Goal: Navigation & Orientation: Find specific page/section

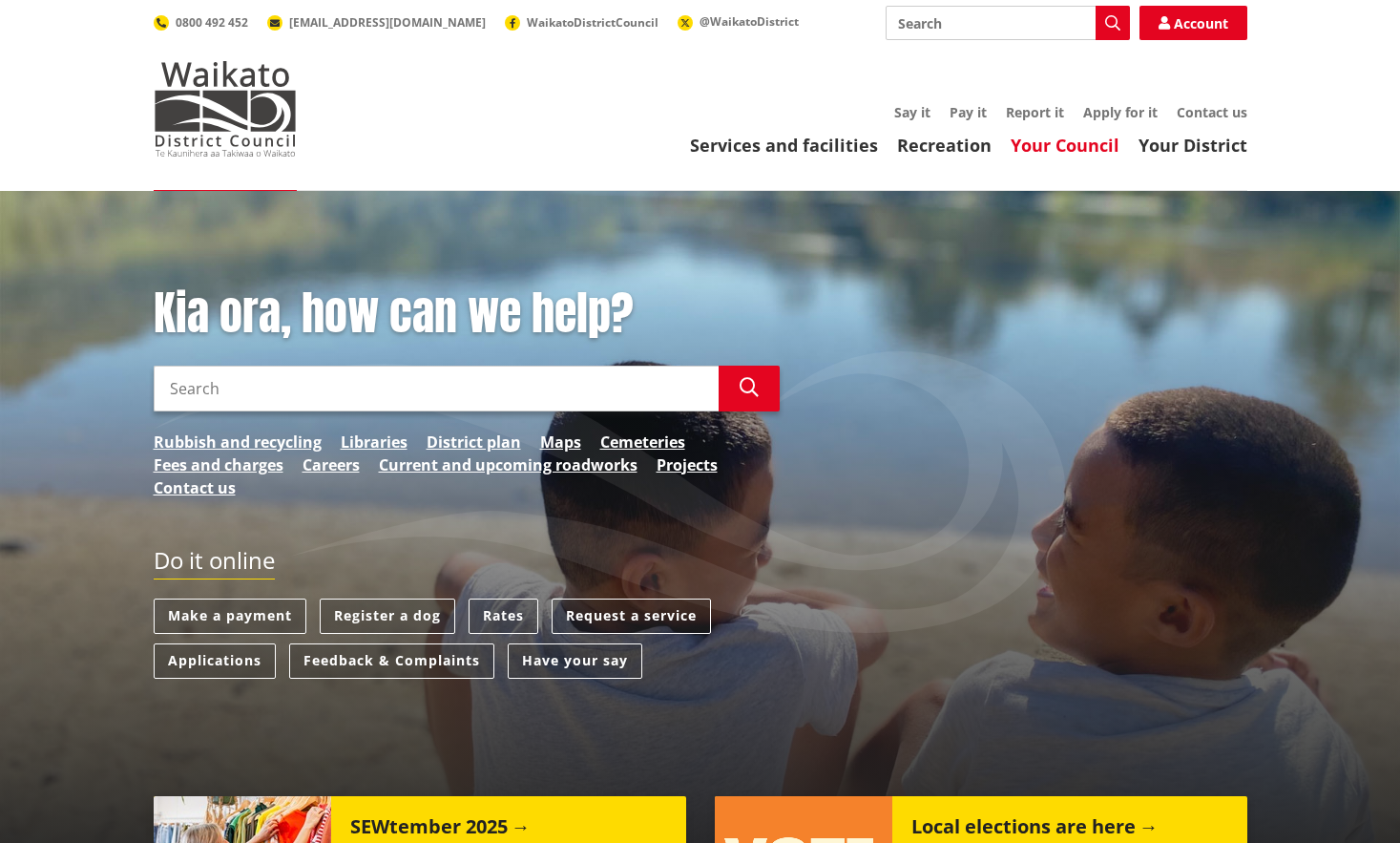
click at [1079, 144] on link "Your Council" at bounding box center [1065, 145] width 109 height 23
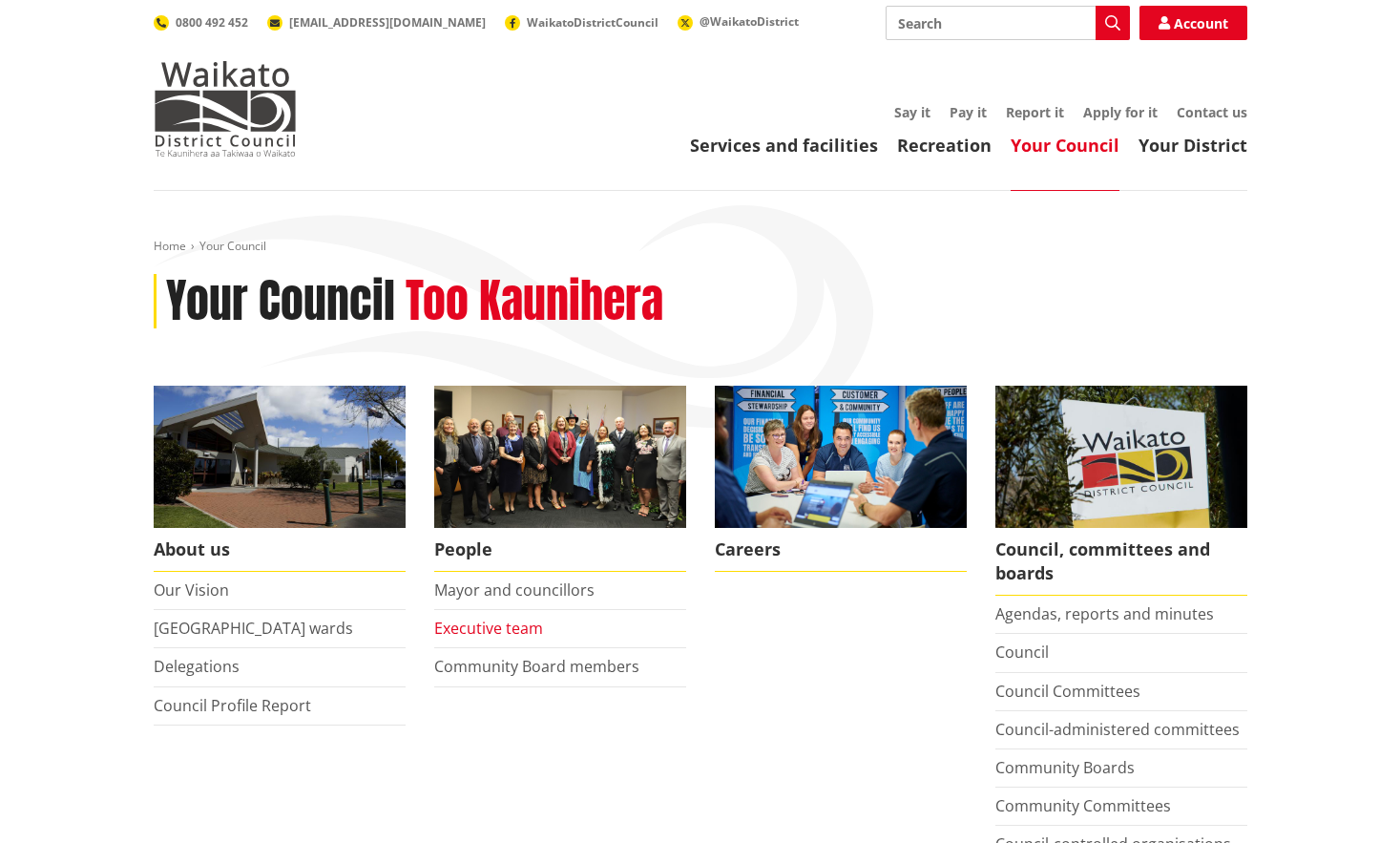
click at [525, 627] on link "Executive team" at bounding box center [488, 627] width 109 height 21
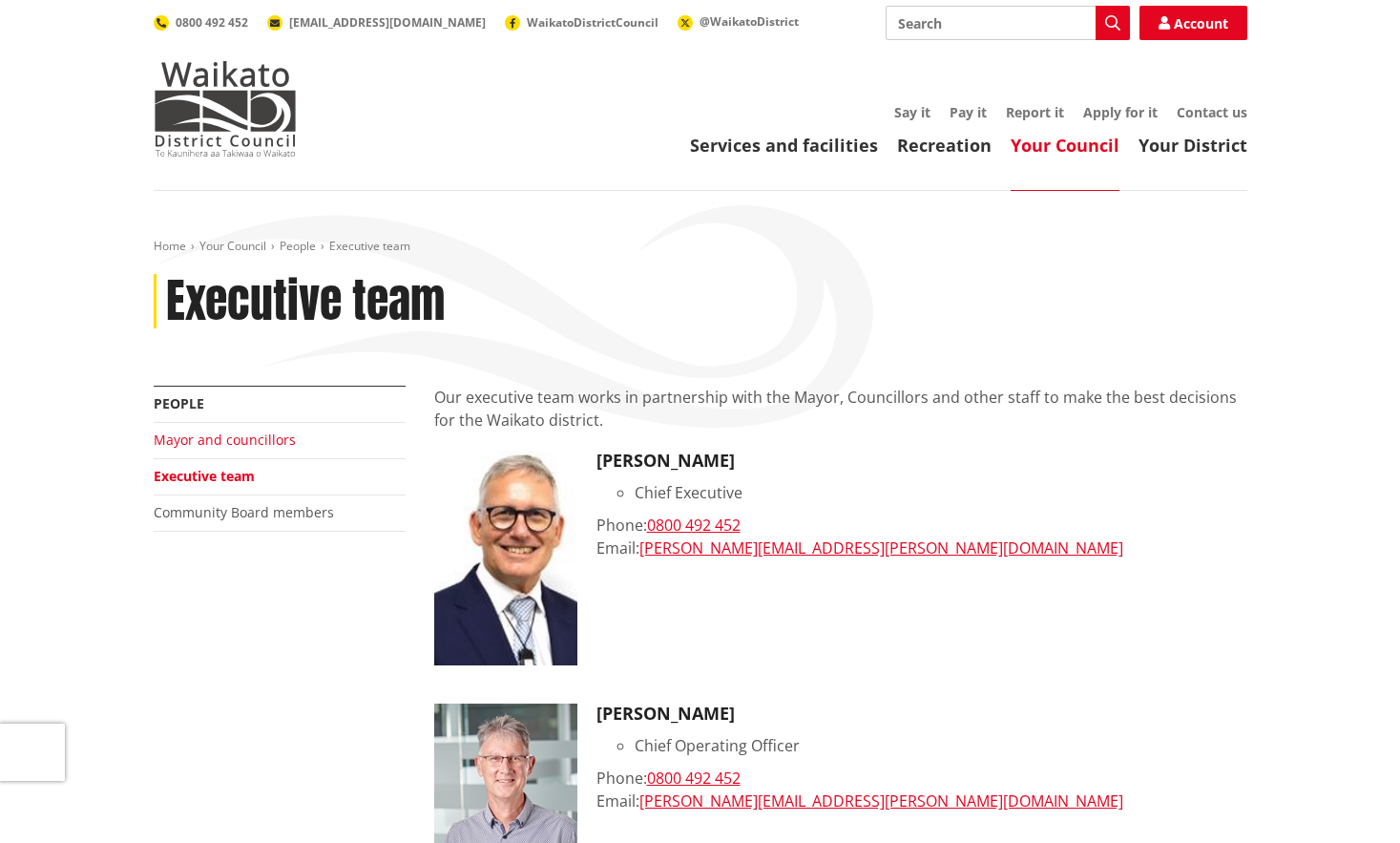
click at [234, 438] on link "Mayor and councillors" at bounding box center [224, 439] width 142 height 18
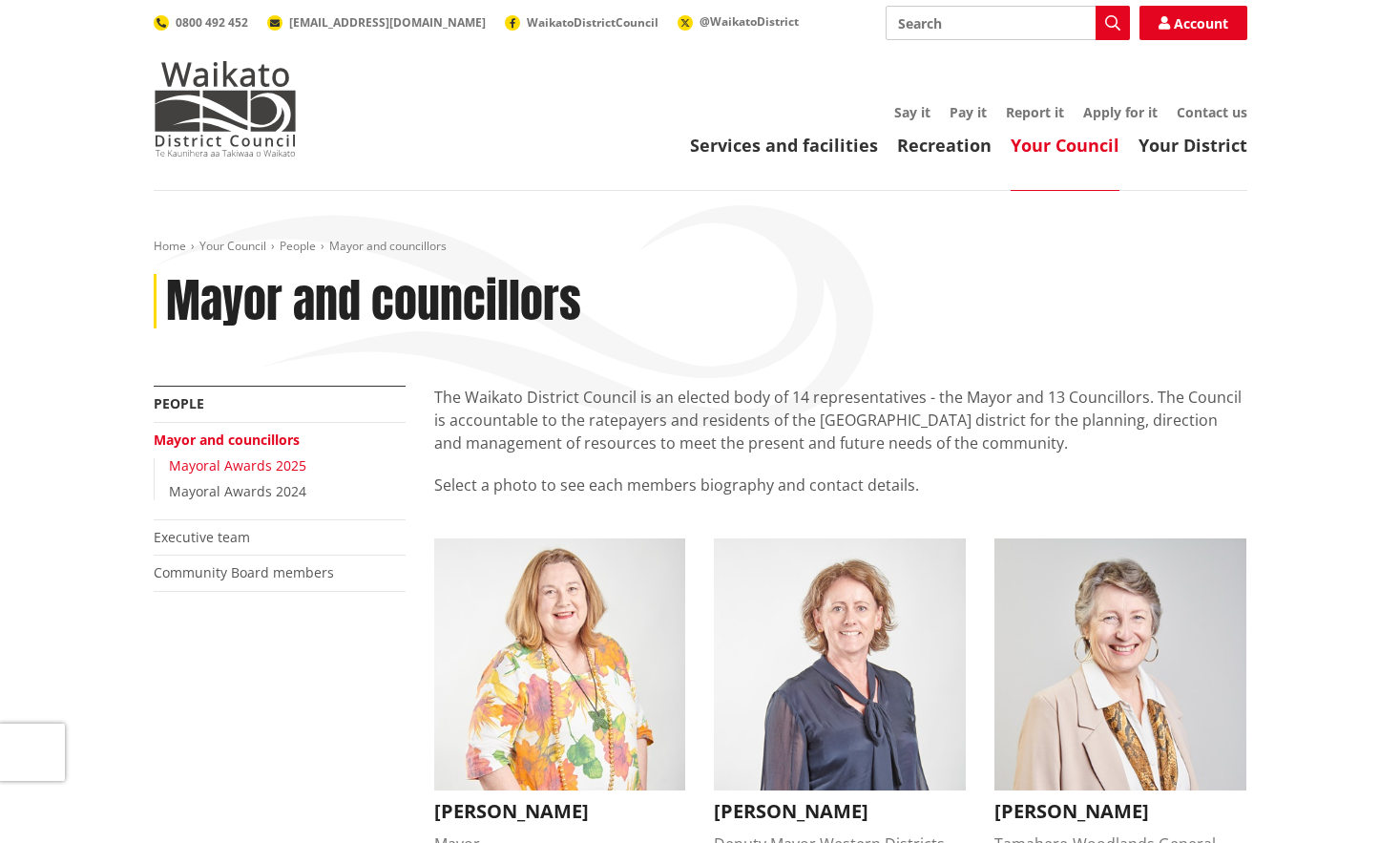
click at [278, 461] on link "Mayoral Awards 2025" at bounding box center [238, 465] width 138 height 18
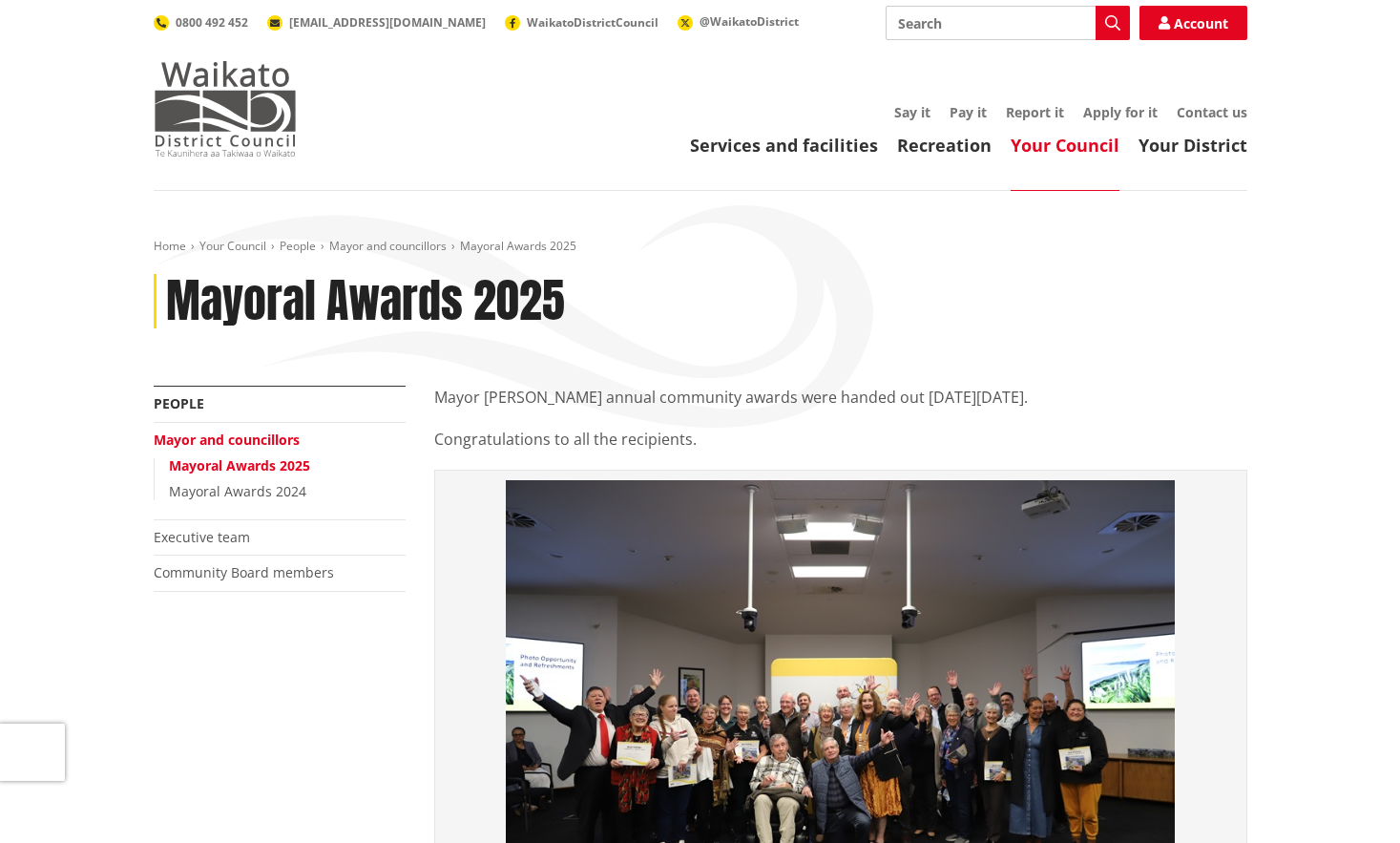
click at [280, 120] on img at bounding box center [224, 108] width 143 height 96
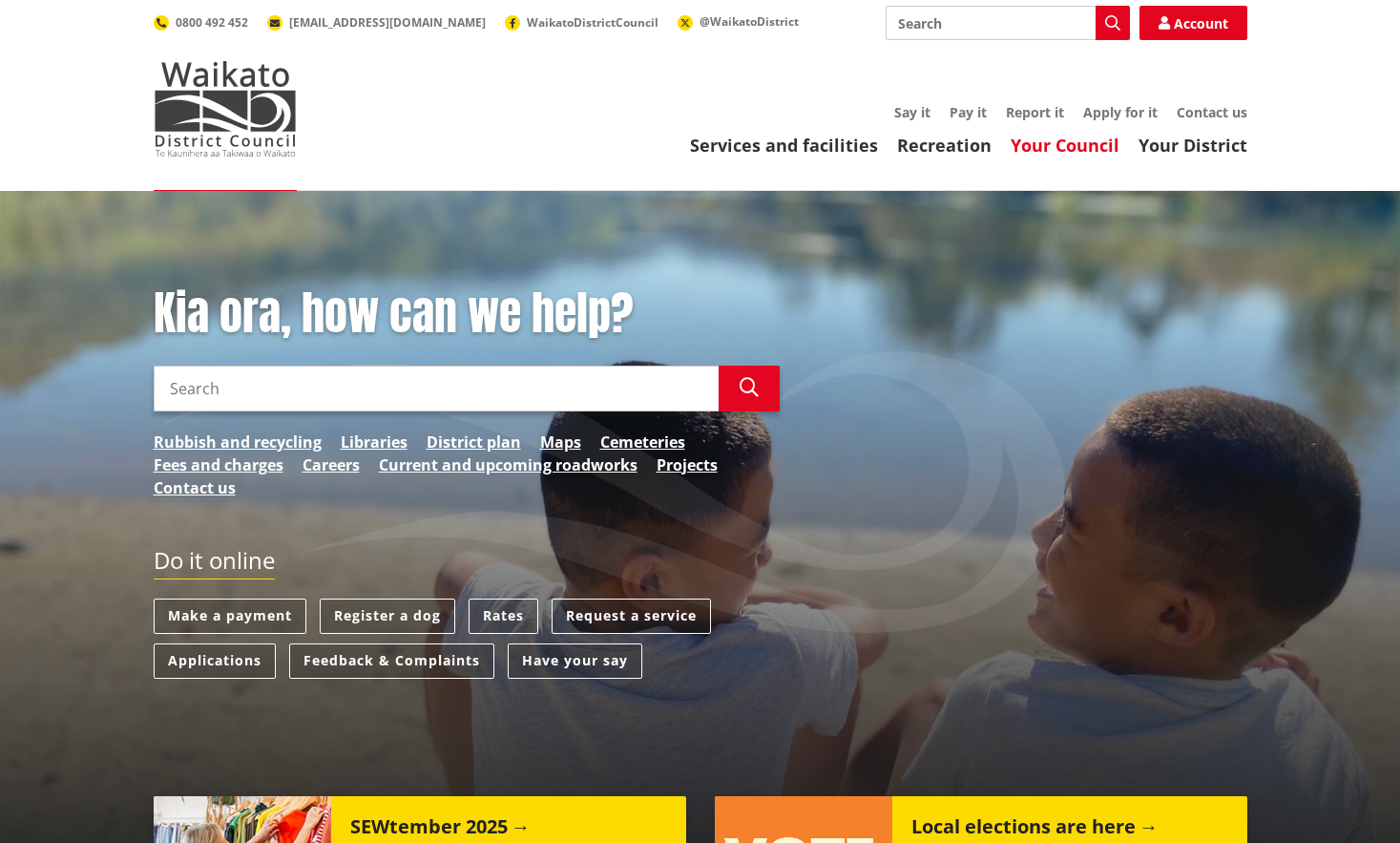
drag, startPoint x: 1083, startPoint y: 141, endPoint x: 1106, endPoint y: 145, distance: 23.3
click at [1082, 140] on link "Your Council" at bounding box center [1065, 145] width 109 height 23
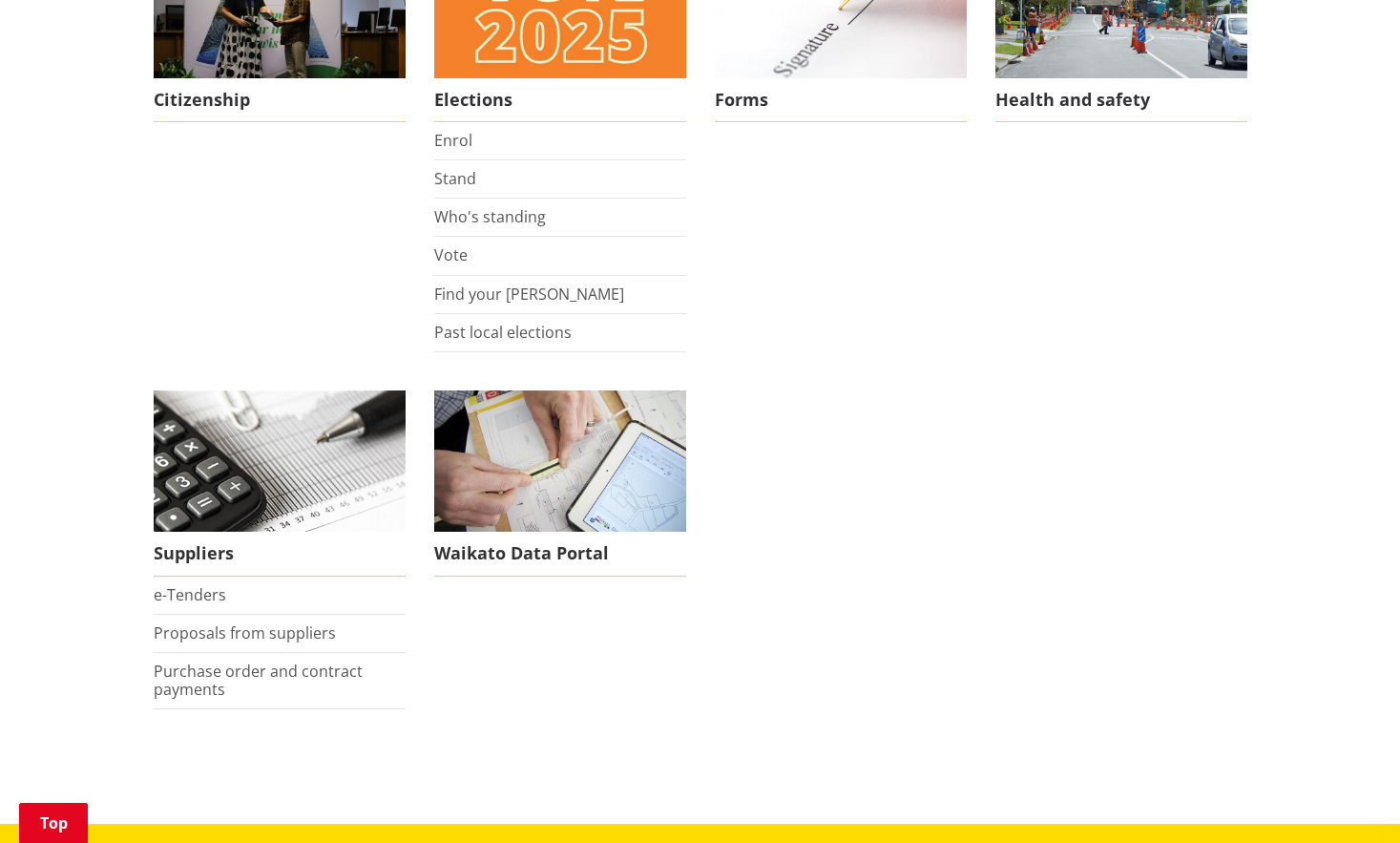
scroll to position [1527, 0]
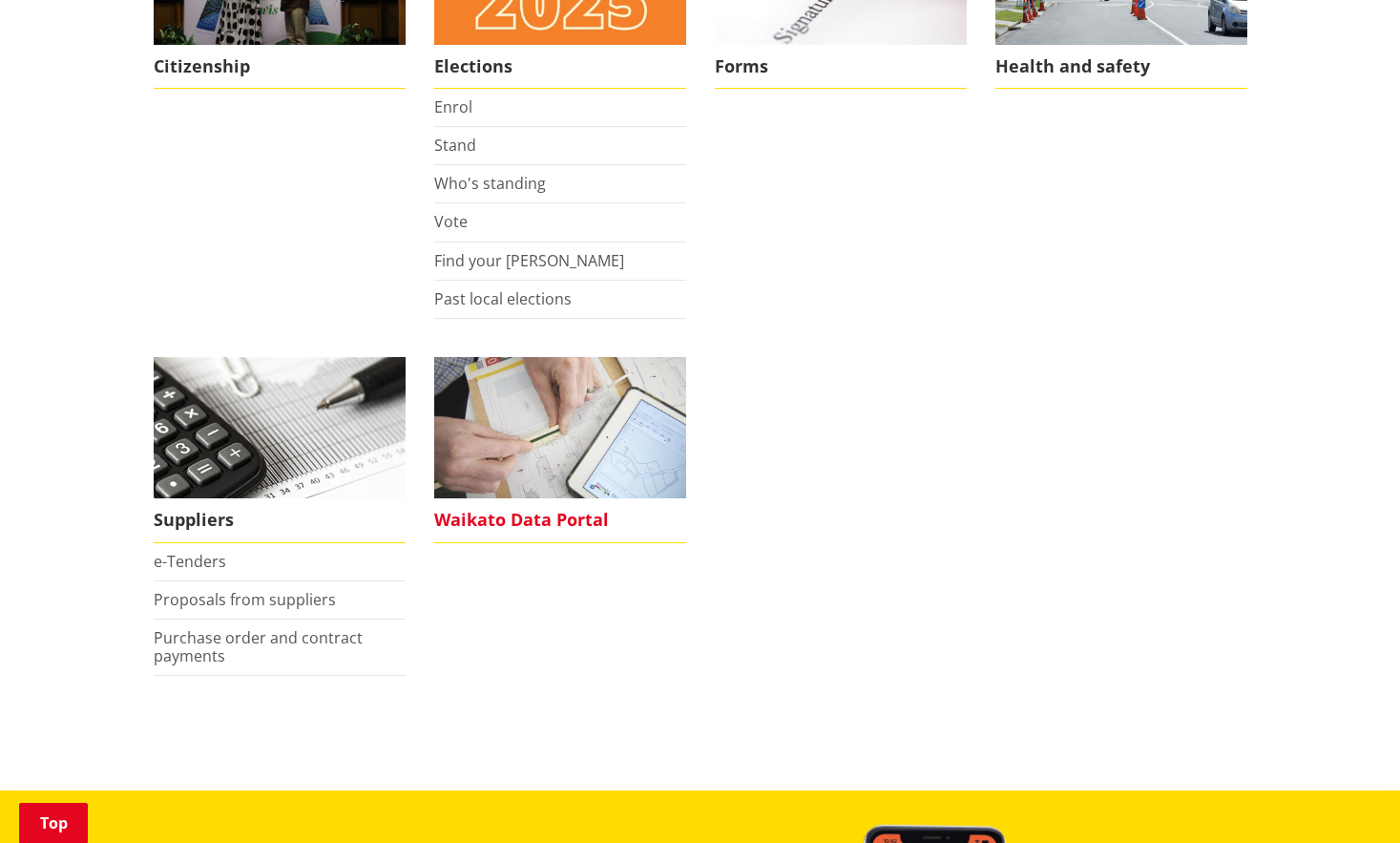
click at [561, 510] on span "Waikato Data Portal" at bounding box center [560, 520] width 252 height 44
